Goal: Task Accomplishment & Management: Manage account settings

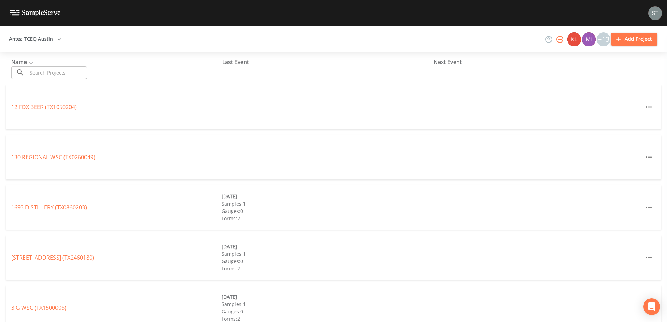
click at [55, 75] on input "text" at bounding box center [57, 72] width 60 height 13
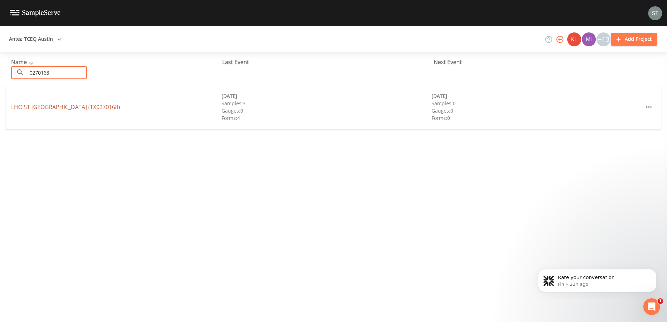
type input "0270168"
click at [59, 104] on link "LHOIST [GEOGRAPHIC_DATA] (TX0270168)" at bounding box center [65, 107] width 109 height 8
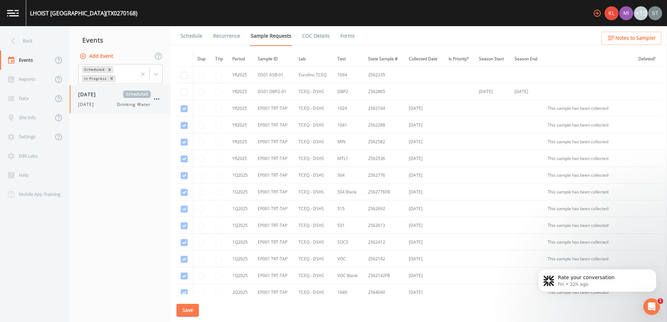
click at [102, 106] on div "[DATE] Drinking Water" at bounding box center [114, 105] width 73 height 6
click at [183, 76] on input "checkbox" at bounding box center [184, 75] width 7 height 7
checkbox input "true"
click at [184, 91] on input "checkbox" at bounding box center [184, 92] width 7 height 7
checkbox input "true"
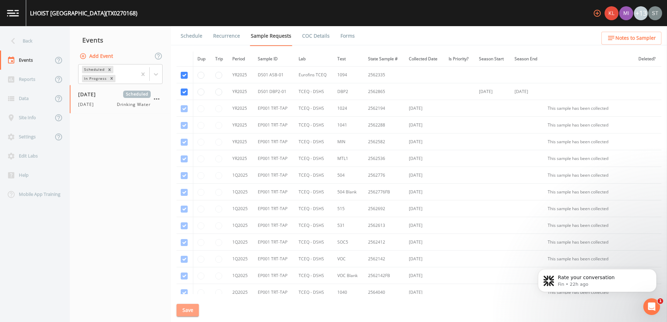
click at [183, 311] on button "Save" at bounding box center [188, 310] width 22 height 13
click at [83, 224] on nav "Events Add Event Scheduled In Progress [DATE] Scheduled [DATE] Drinking Water" at bounding box center [120, 174] width 101 height 296
